Goal: Complete Application Form: Complete application form

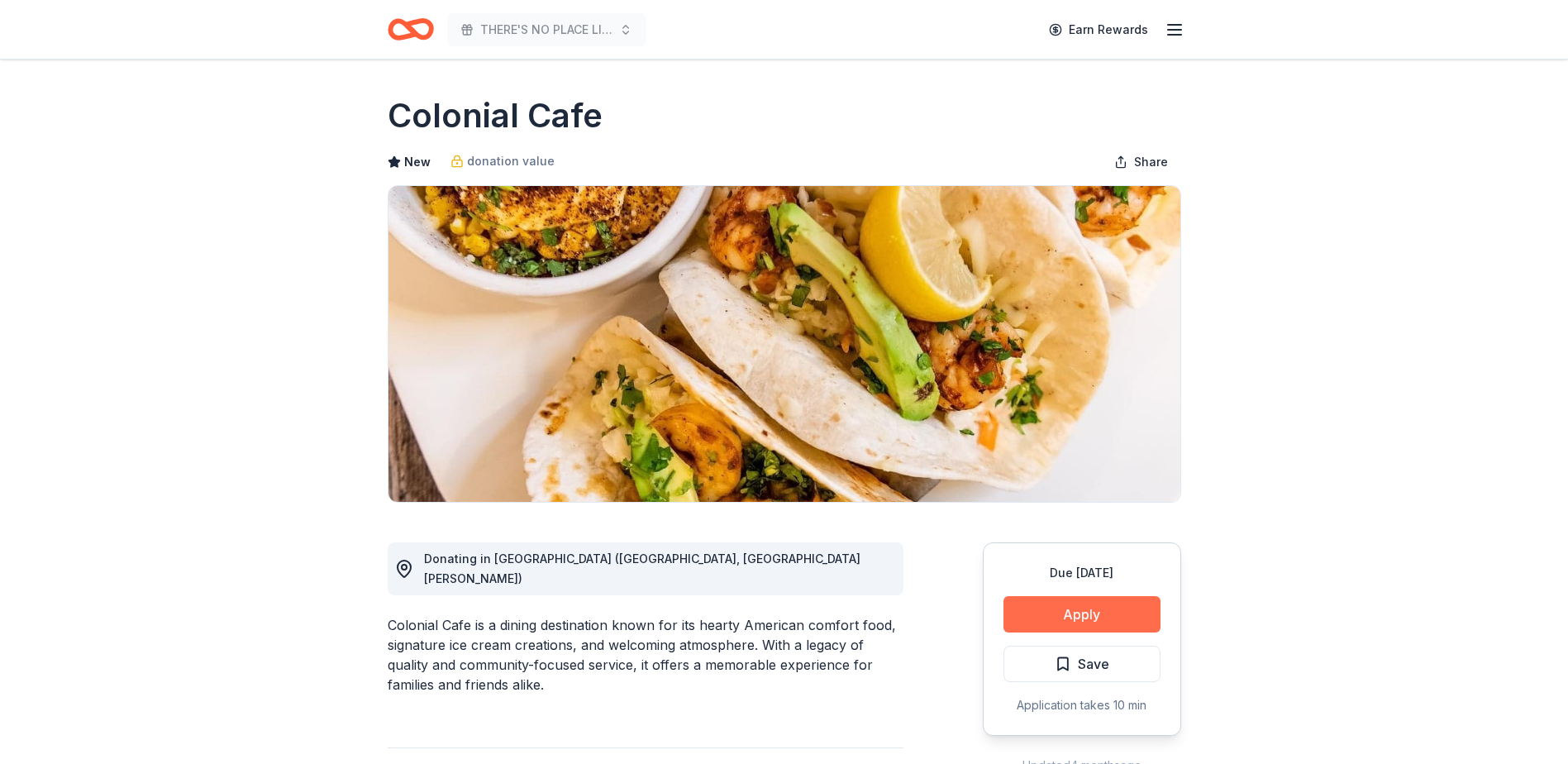
click at [1070, 610] on button "Apply" at bounding box center [1082, 614] width 157 height 37
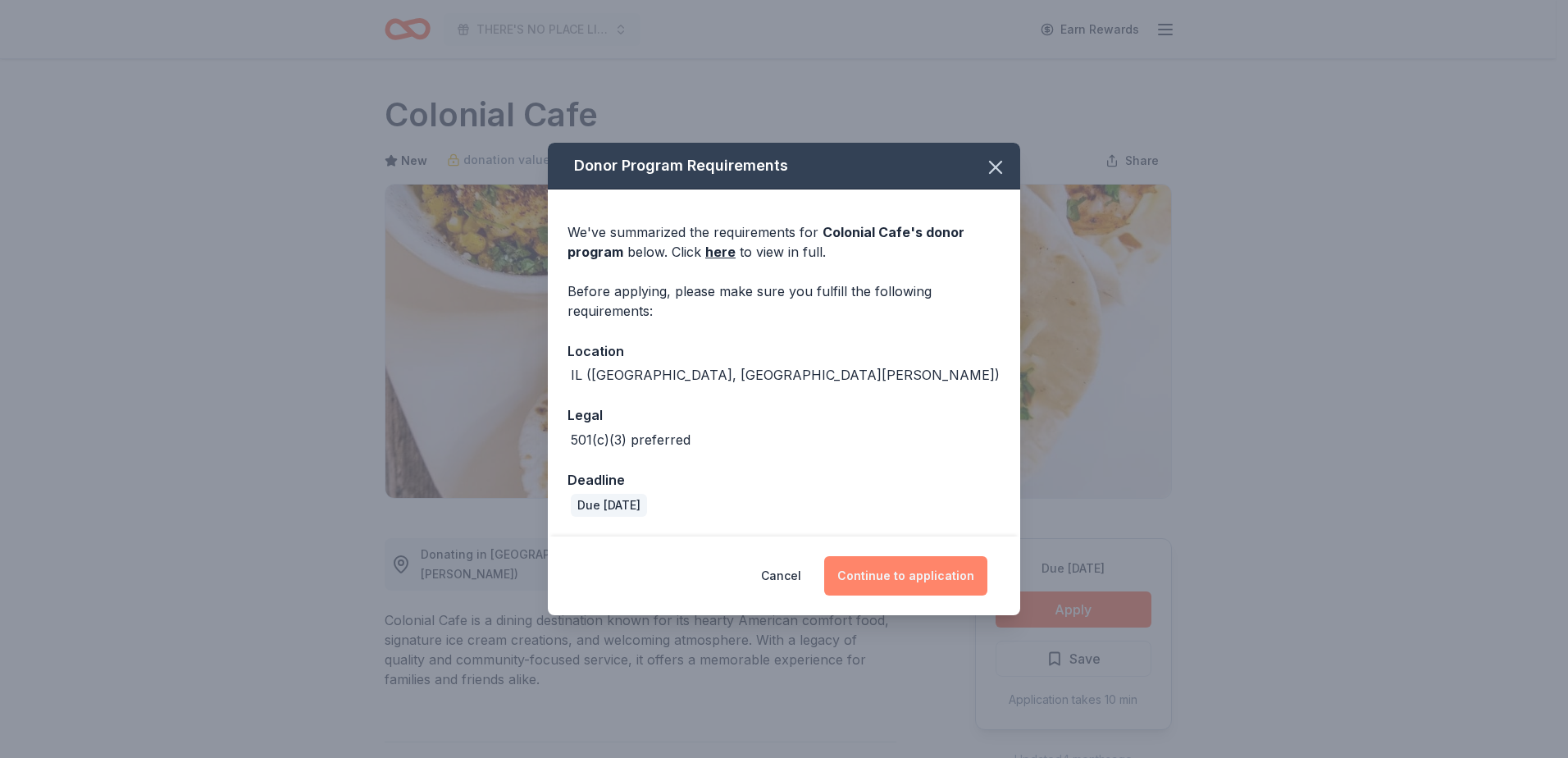
click at [907, 583] on button "Continue to application" at bounding box center [906, 576] width 163 height 40
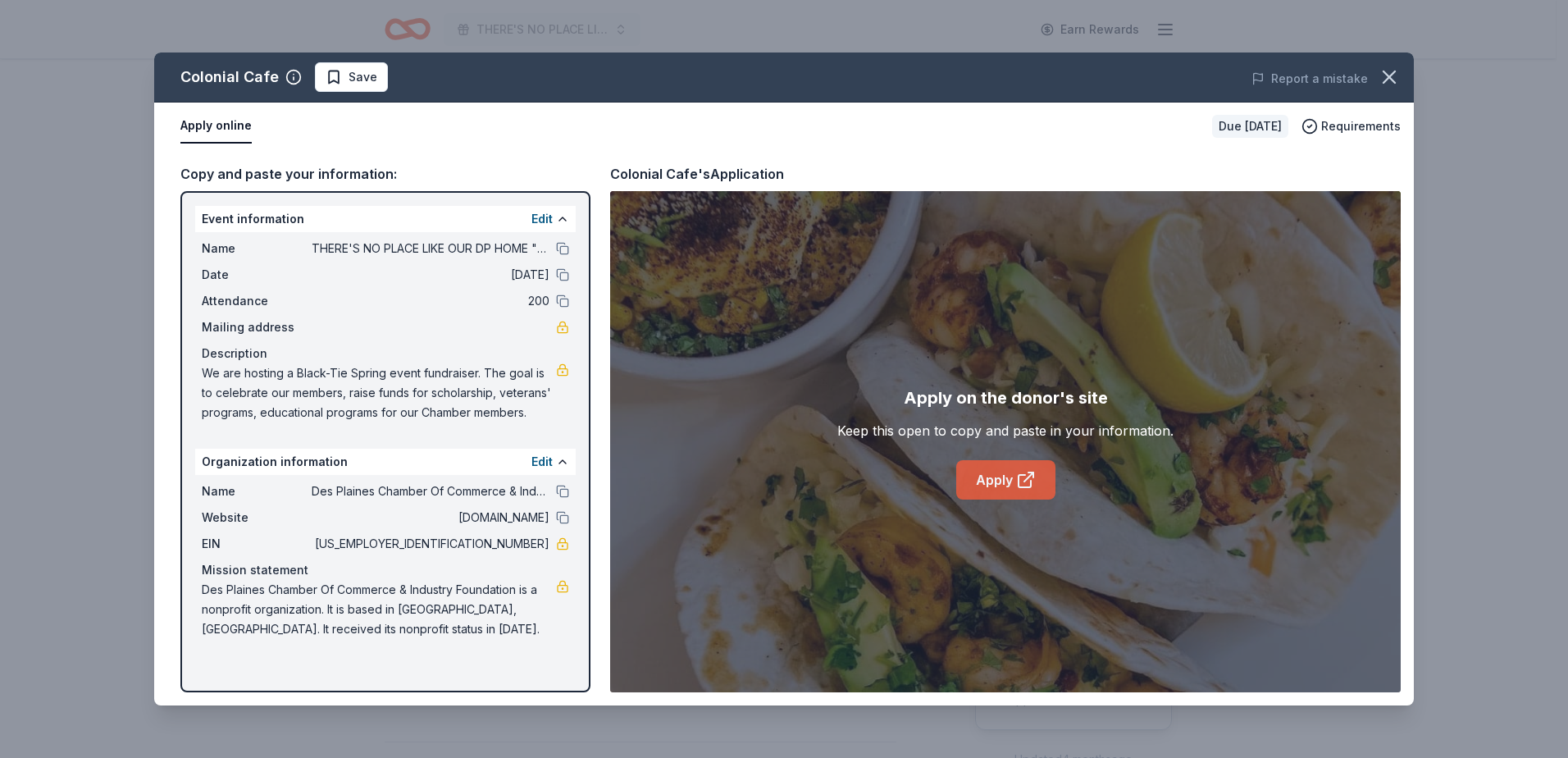
click at [996, 484] on link "Apply" at bounding box center [1005, 479] width 99 height 40
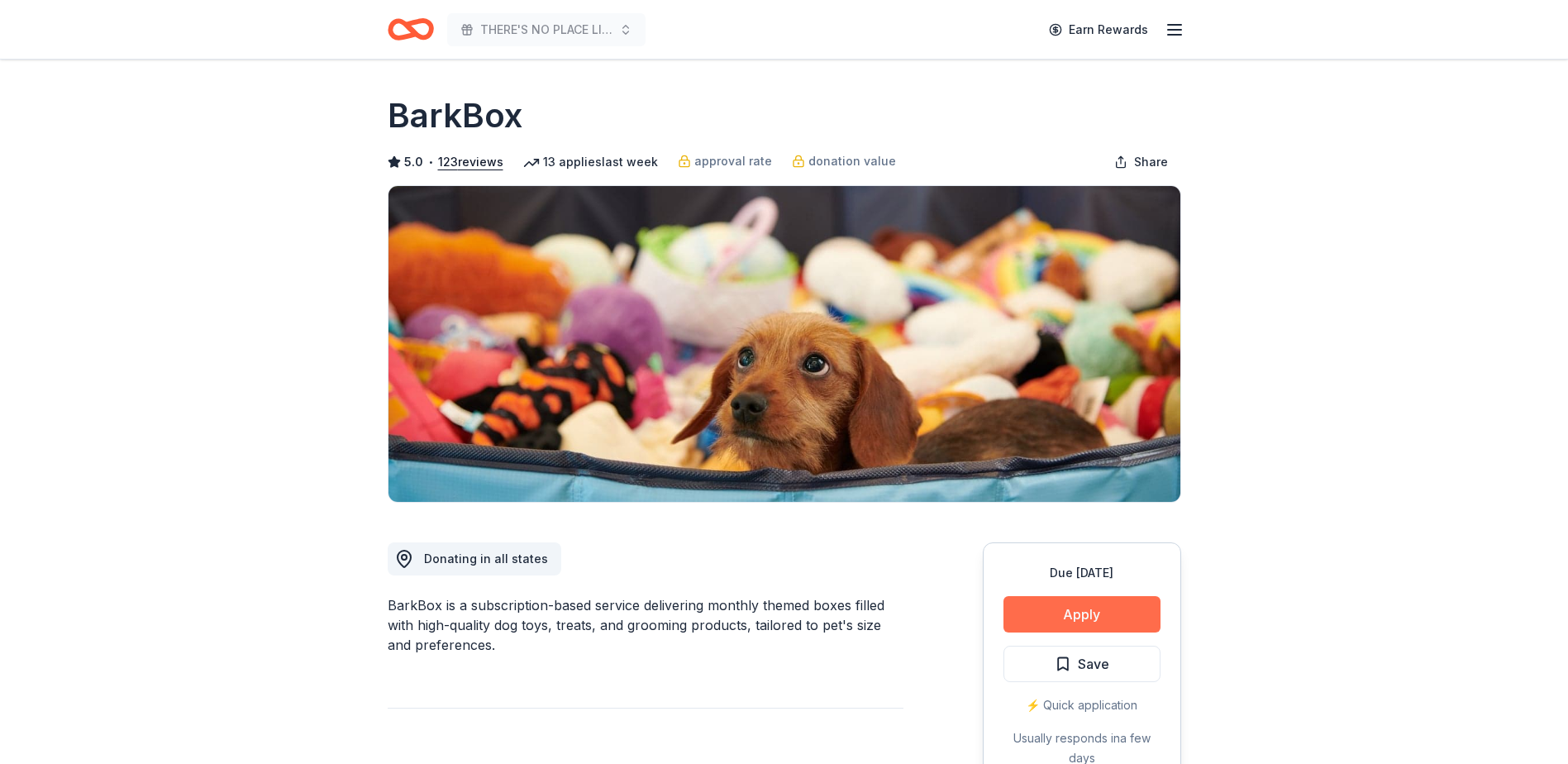
click at [1065, 613] on button "Apply" at bounding box center [1082, 614] width 157 height 37
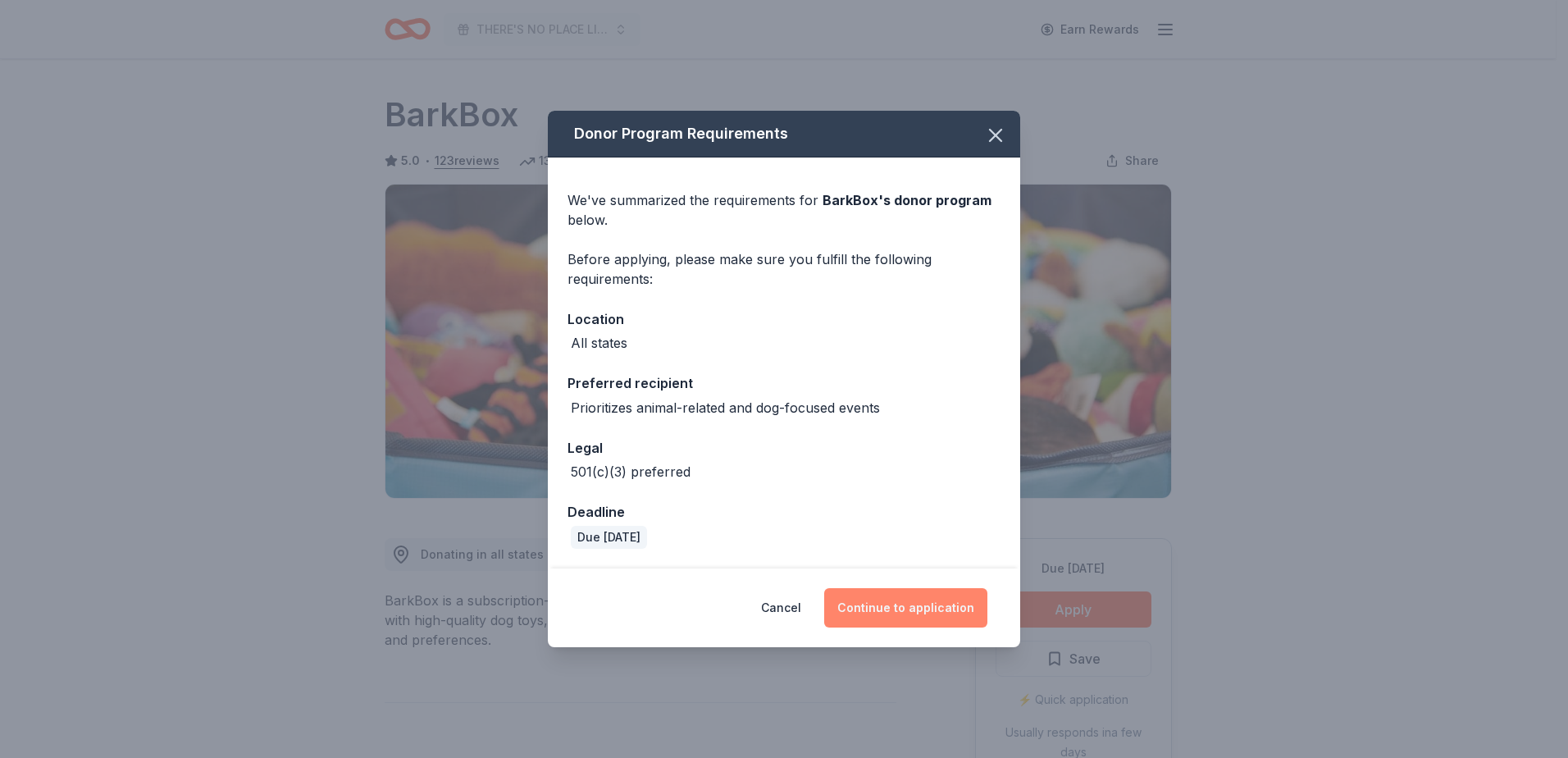
click at [942, 614] on button "Continue to application" at bounding box center [906, 608] width 163 height 40
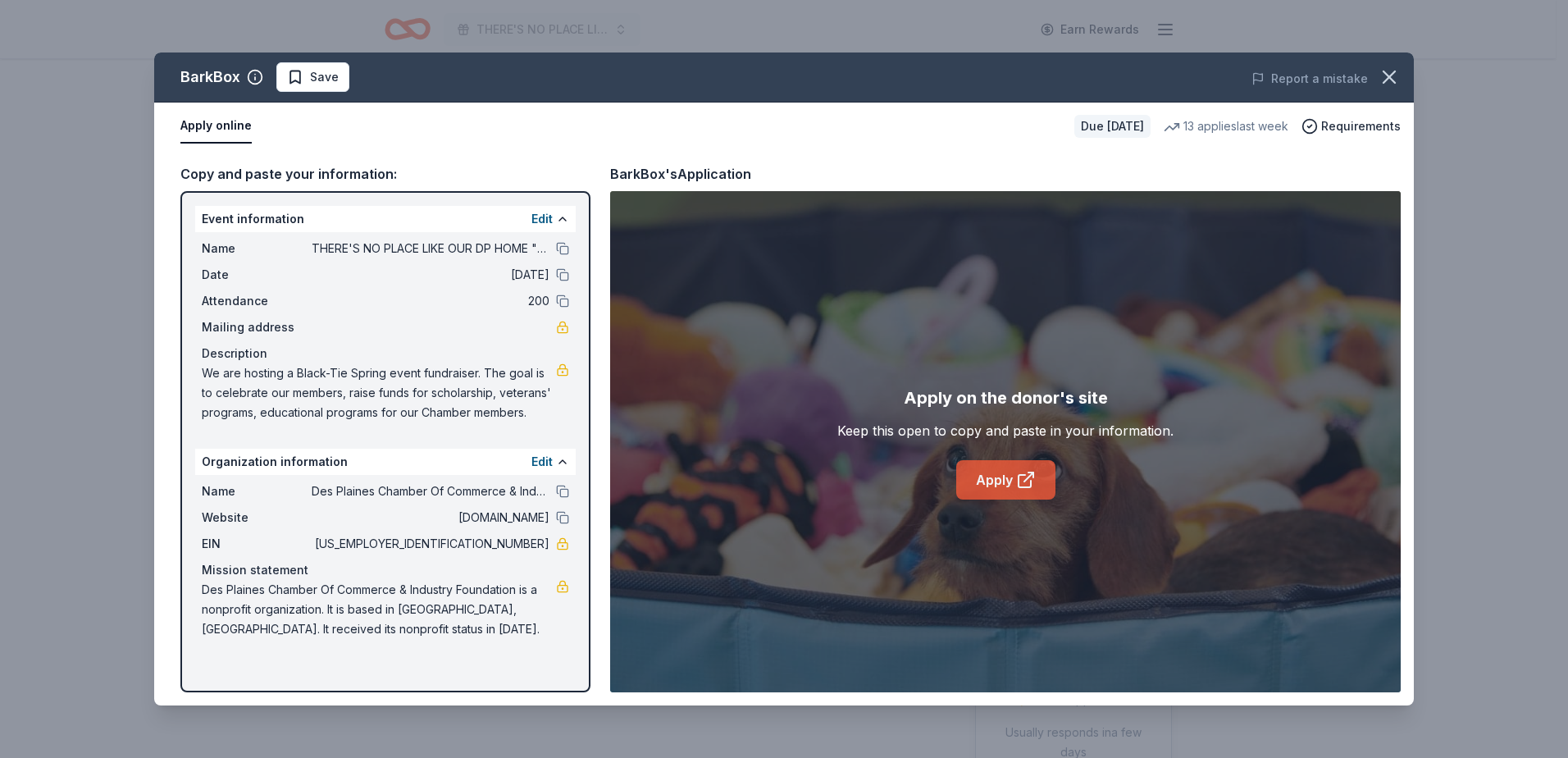
click at [970, 487] on link "Apply" at bounding box center [1005, 479] width 99 height 40
